Goal: Communication & Community: Answer question/provide support

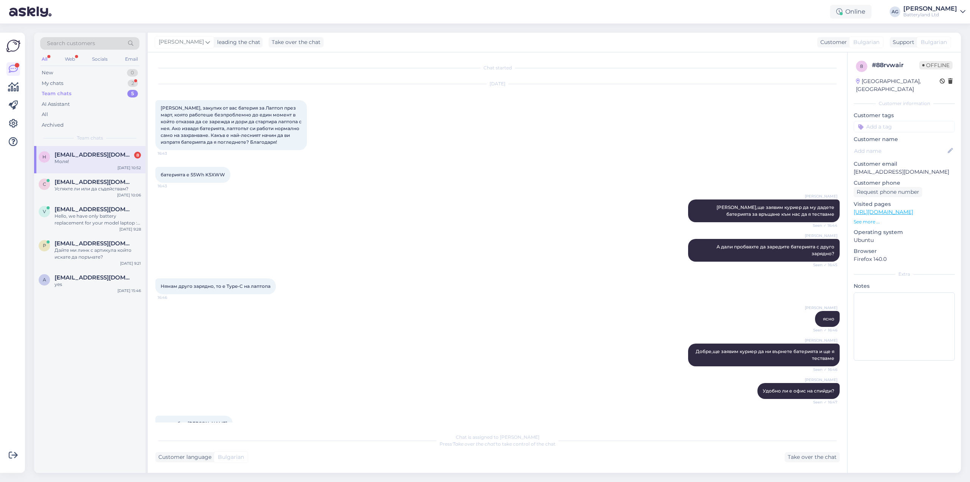
scroll to position [3366, 0]
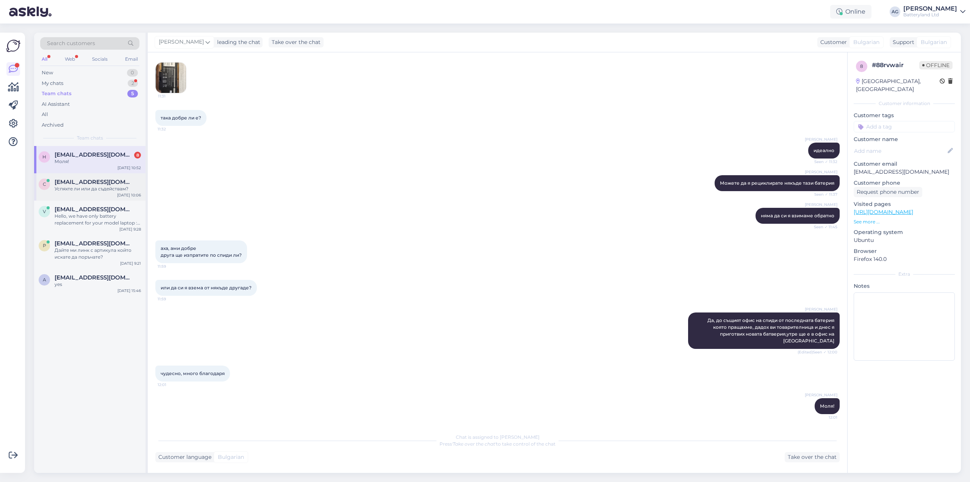
click at [89, 181] on span "[EMAIL_ADDRESS][DOMAIN_NAME]" at bounding box center [94, 181] width 79 height 7
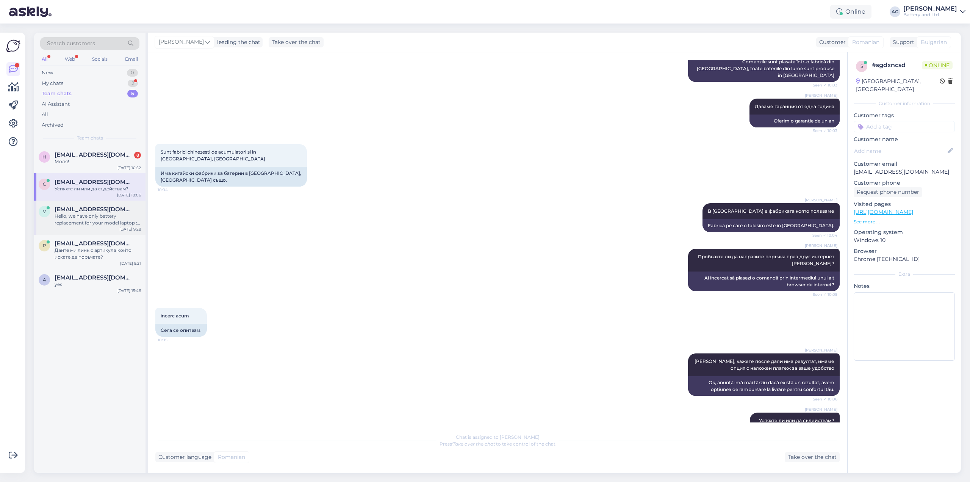
click at [86, 210] on span "[EMAIL_ADDRESS][DOMAIN_NAME]" at bounding box center [94, 209] width 79 height 7
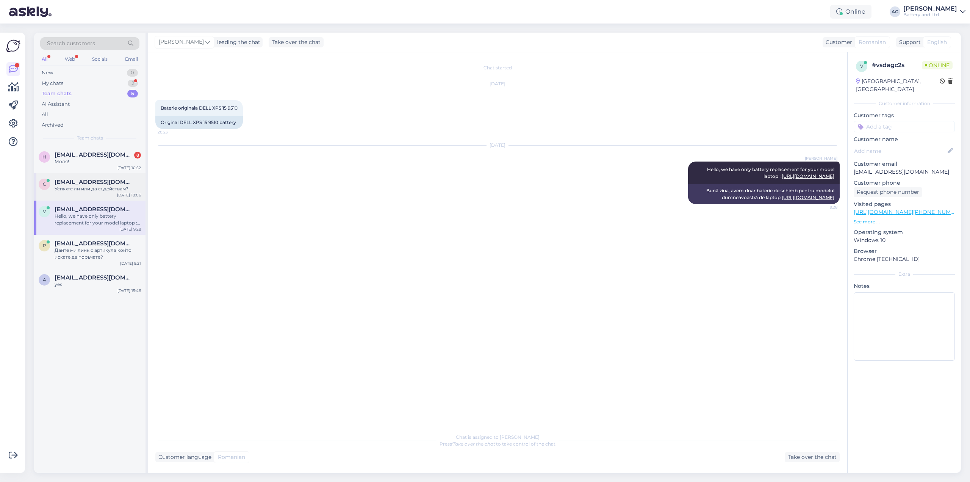
scroll to position [0, 0]
click at [85, 186] on div "Успяхте ли или да съдействам?" at bounding box center [98, 188] width 86 height 7
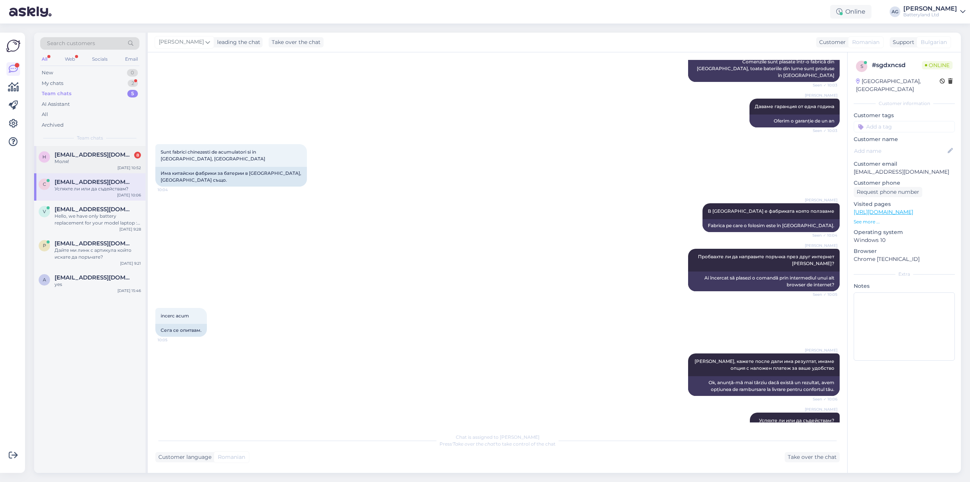
click at [87, 162] on div "Моля!" at bounding box center [98, 161] width 86 height 7
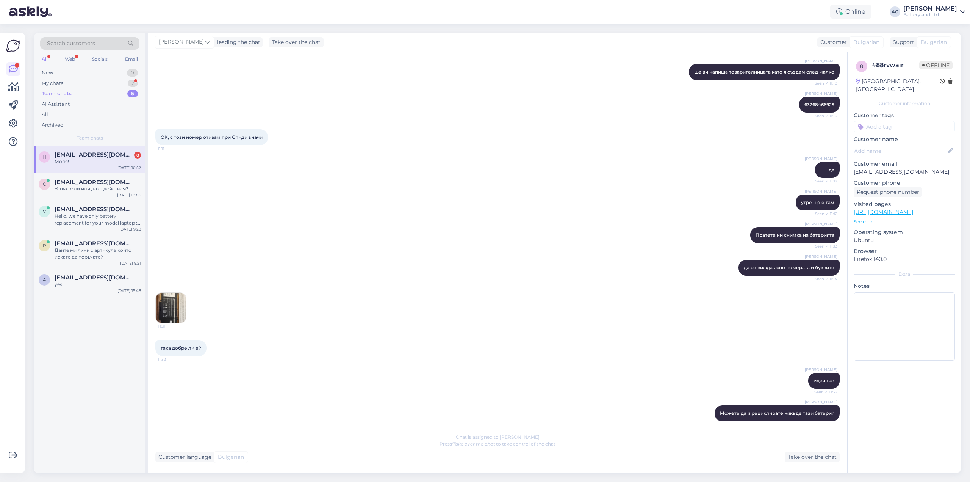
scroll to position [3300, 0]
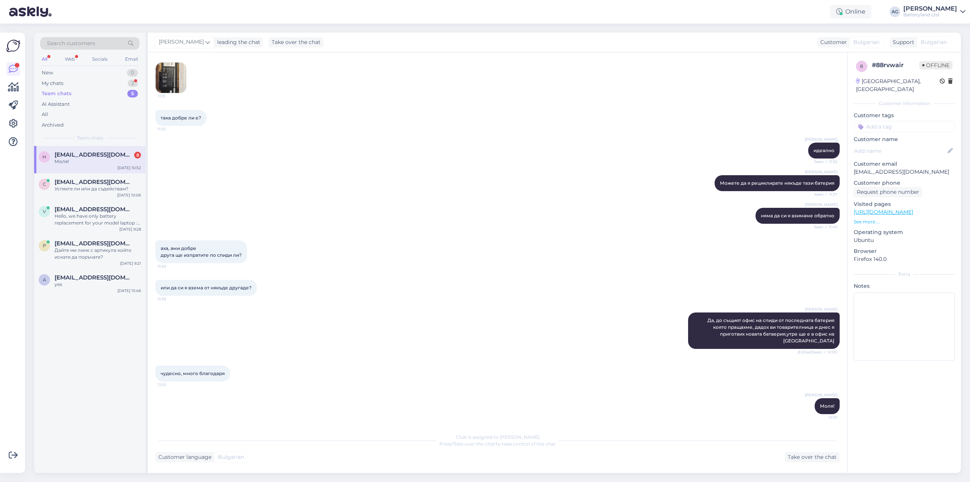
click at [86, 154] on span "[EMAIL_ADDRESS][DOMAIN_NAME]" at bounding box center [94, 154] width 79 height 7
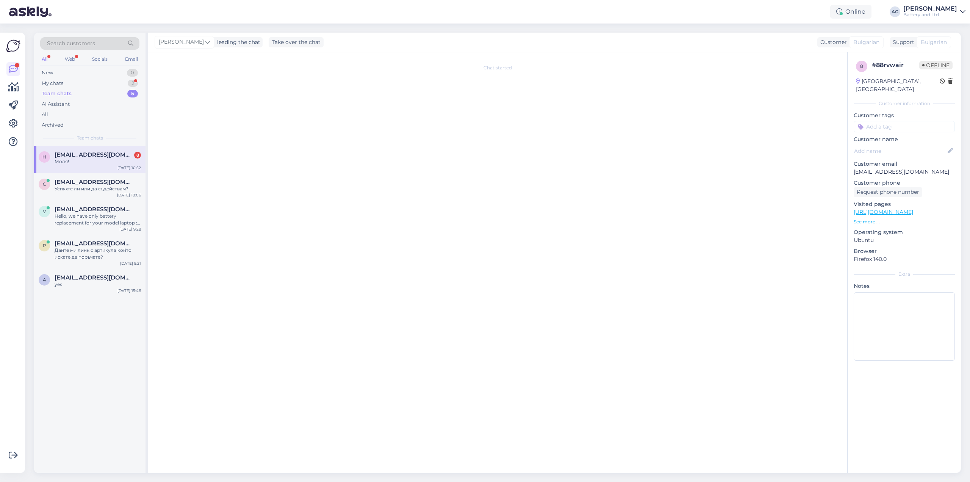
scroll to position [0, 0]
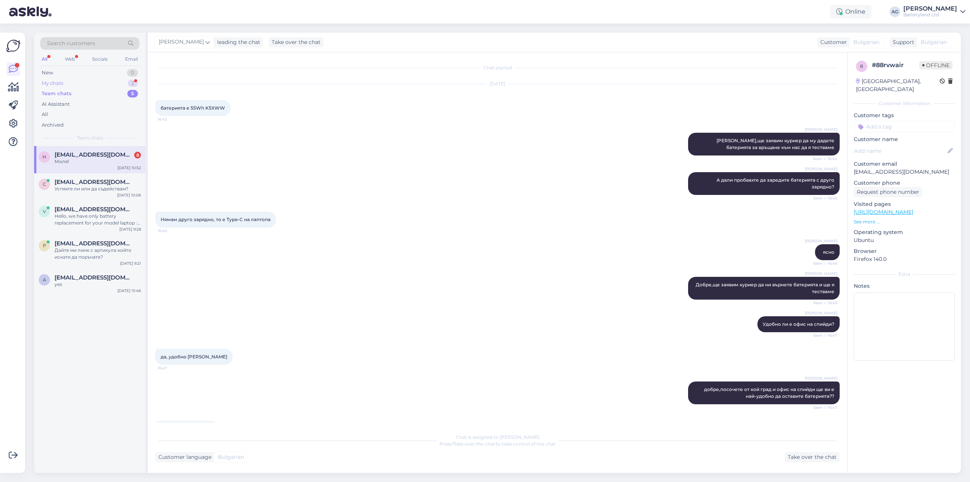
click at [62, 85] on div "My chats" at bounding box center [53, 84] width 22 height 8
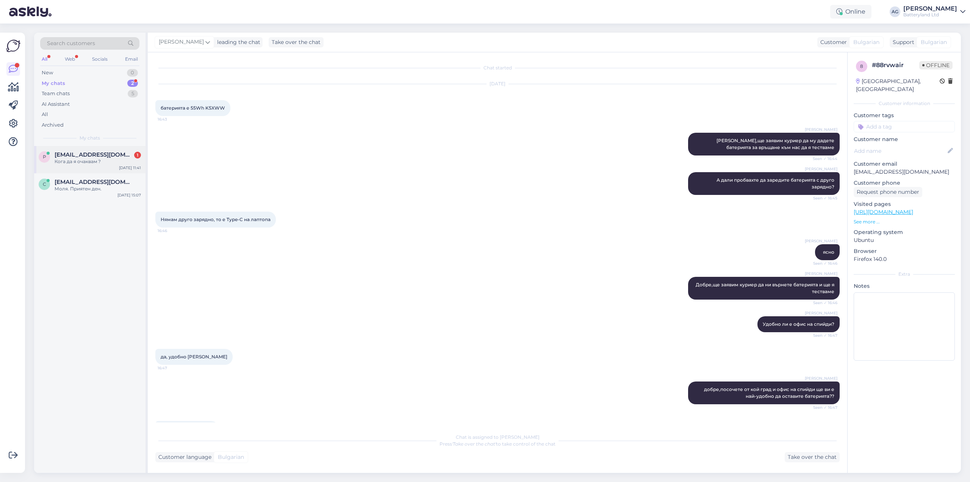
click at [96, 159] on div "Кога да я очаквам ?" at bounding box center [98, 161] width 86 height 7
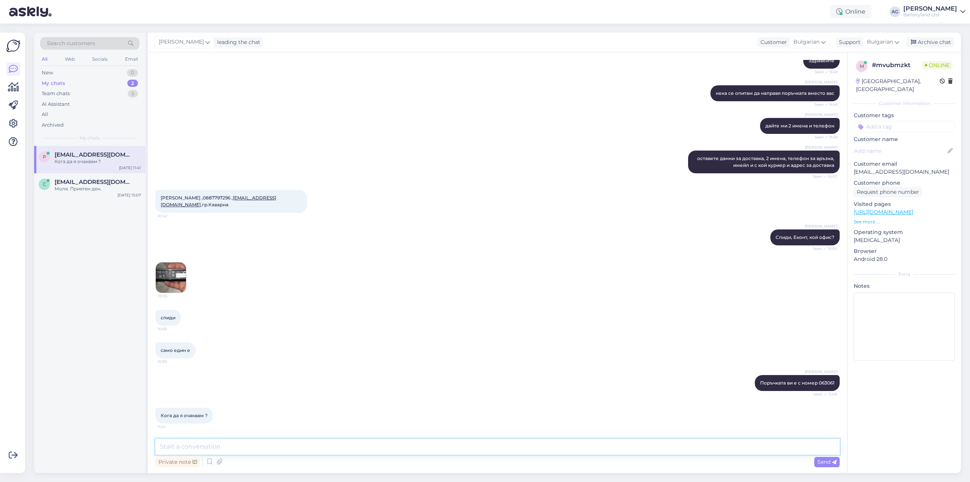
click at [327, 443] on textarea at bounding box center [497, 446] width 684 height 16
type textarea "Днес ще я предадем на куриера и би трябвало утре да пристигне в посочения офис."
